Goal: Task Accomplishment & Management: Use online tool/utility

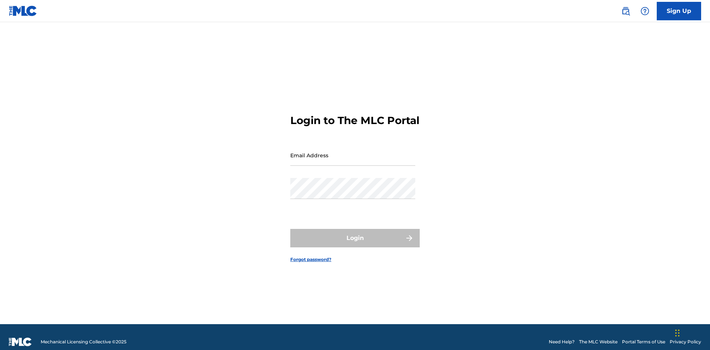
scroll to position [10, 0]
click at [353, 152] on input "Email Address" at bounding box center [352, 155] width 125 height 21
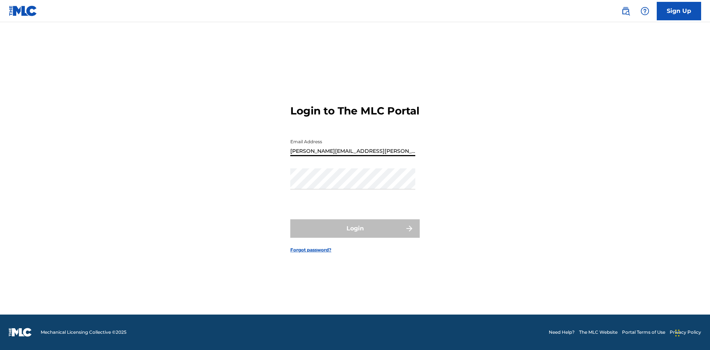
type input "Krystal.Ribble@themlc.com"
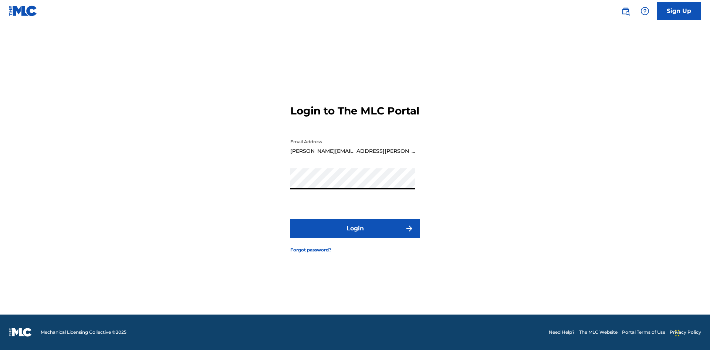
click at [355, 235] on button "Login" at bounding box center [354, 229] width 129 height 18
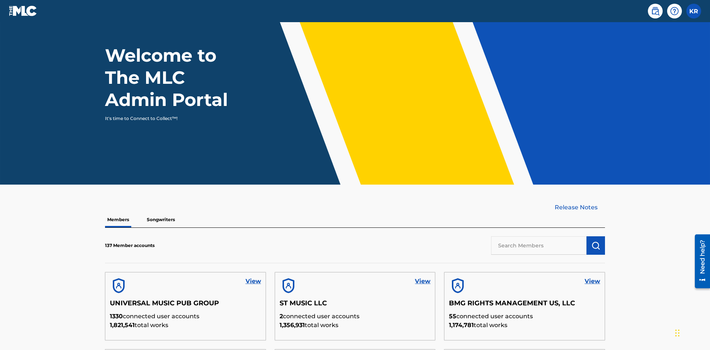
click at [538, 237] on input "text" at bounding box center [538, 246] width 95 height 18
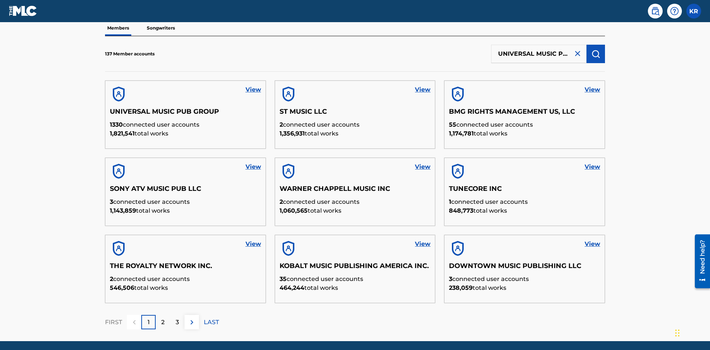
scroll to position [0, 24]
type input "UNIVERSAL MUSIC PUB GROUP"
click at [595, 50] on img "submit" at bounding box center [595, 54] width 9 height 9
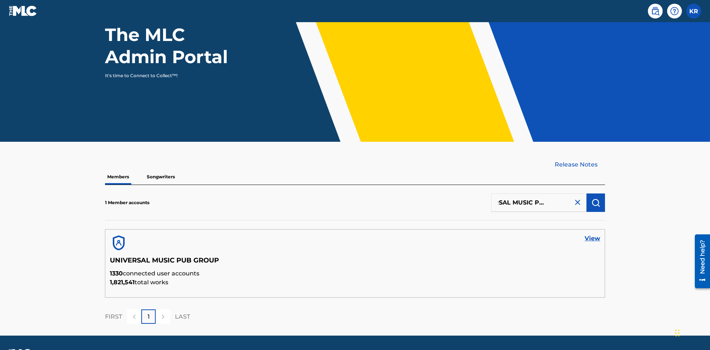
click at [592, 234] on link "View" at bounding box center [592, 238] width 16 height 9
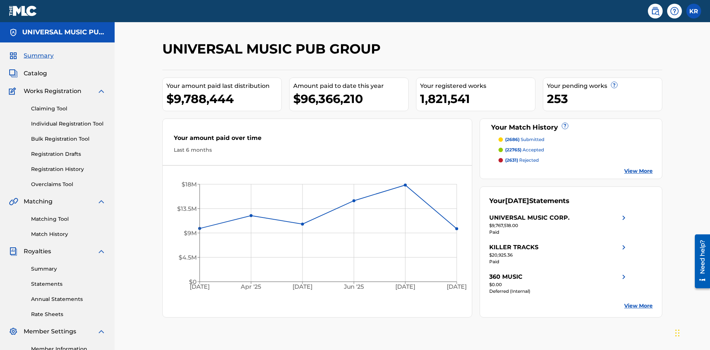
click at [68, 120] on link "Individual Registration Tool" at bounding box center [68, 124] width 75 height 8
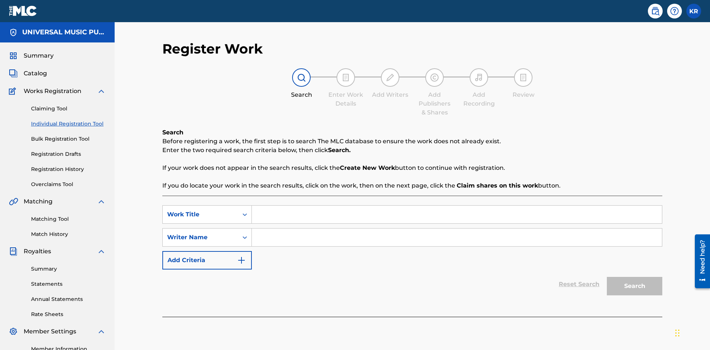
scroll to position [93, 0]
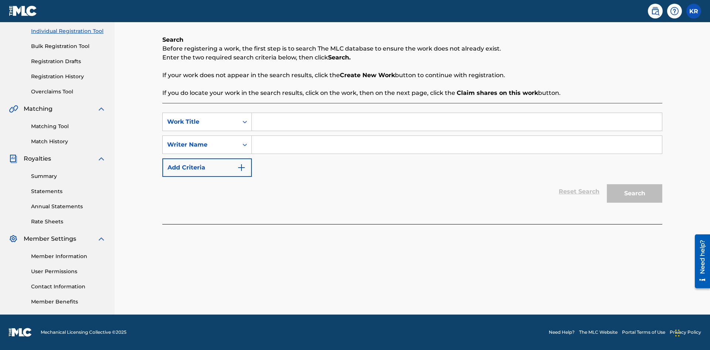
click at [456, 122] on input "Search Form" at bounding box center [457, 122] width 410 height 18
type input "Saved Work"
click at [456, 145] on input "Search Form" at bounding box center [457, 145] width 410 height 18
type input "Test Name"
click at [634, 194] on button "Search" at bounding box center [633, 193] width 55 height 18
